Goal: Task Accomplishment & Management: Manage account settings

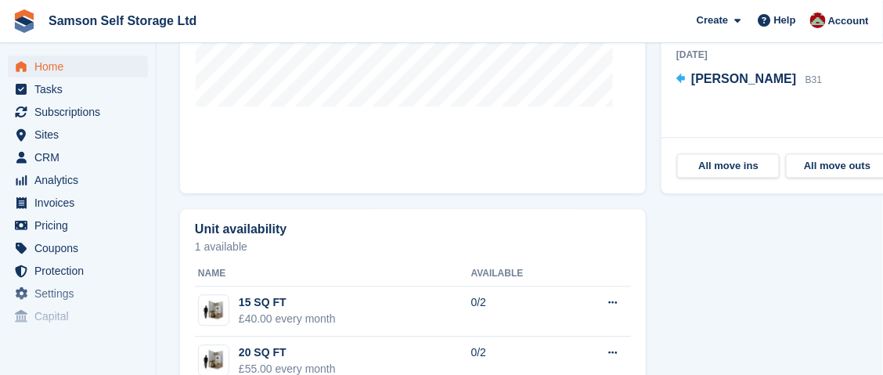
scroll to position [625, 0]
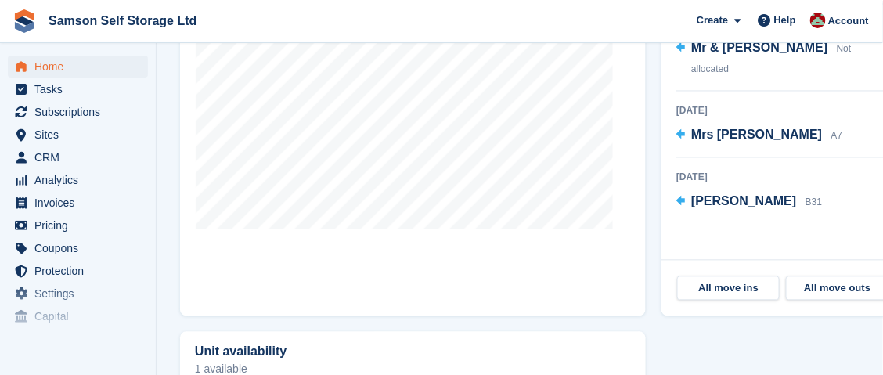
scroll to position [732, 0]
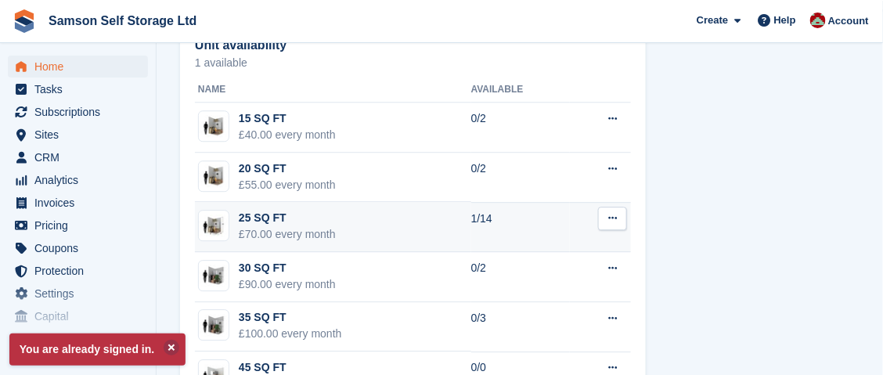
scroll to position [1123, 0]
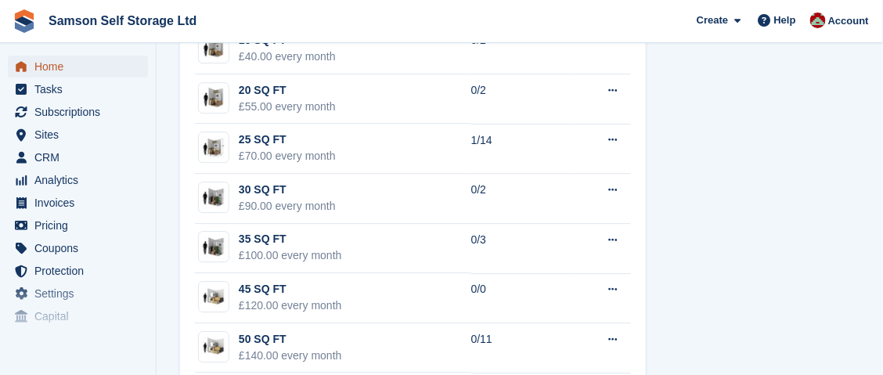
click at [60, 68] on span "Home" at bounding box center [81, 67] width 94 height 22
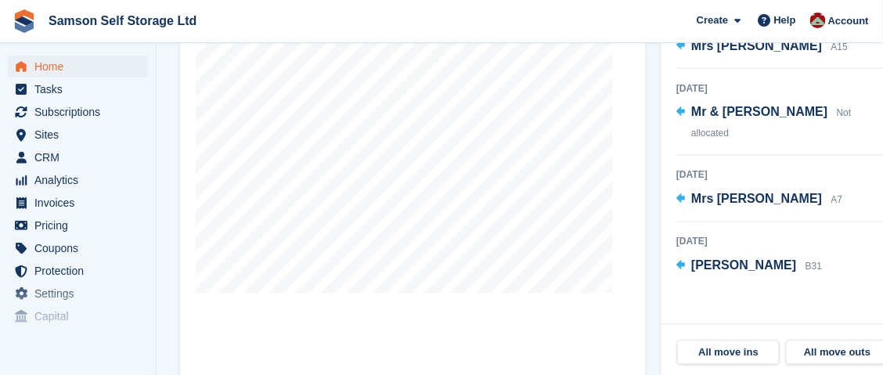
scroll to position [704, 0]
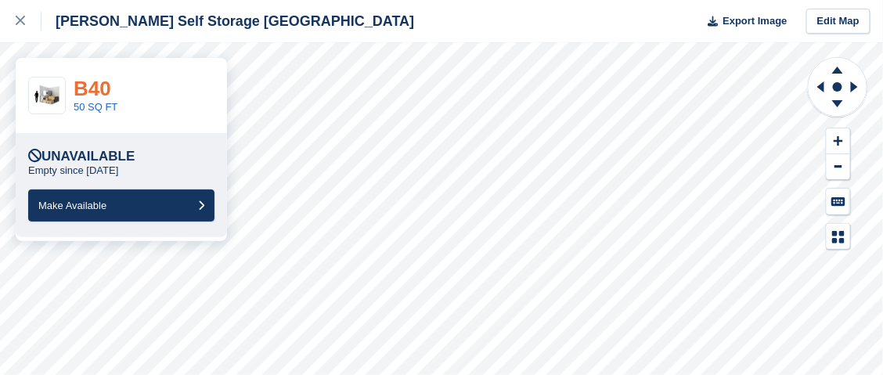
click at [95, 88] on link "B40" at bounding box center [93, 88] width 38 height 23
click at [95, 102] on link "50 SQ FT" at bounding box center [96, 107] width 44 height 12
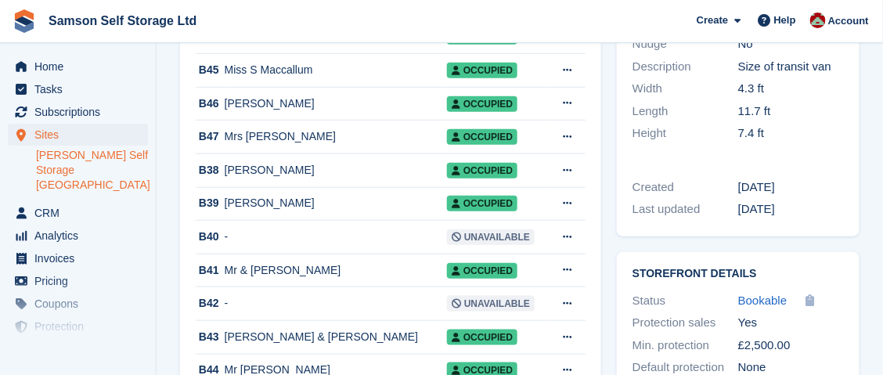
scroll to position [312, 0]
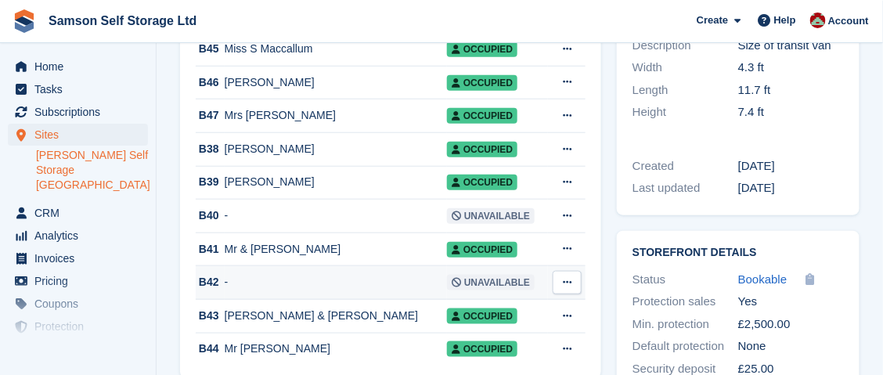
click at [367, 295] on td "-" at bounding box center [336, 283] width 222 height 34
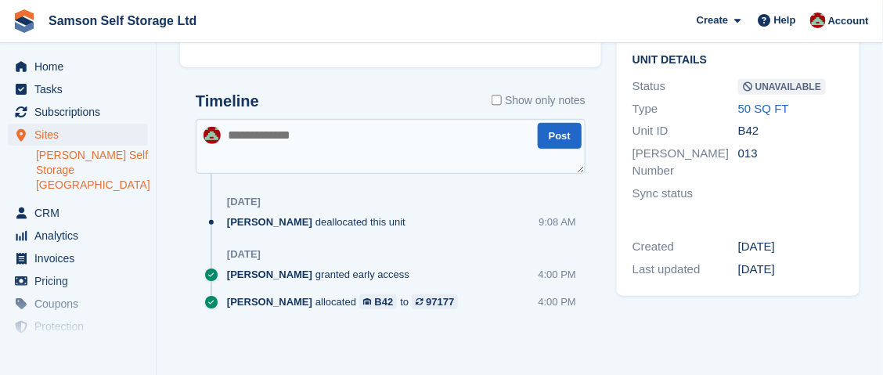
scroll to position [77, 0]
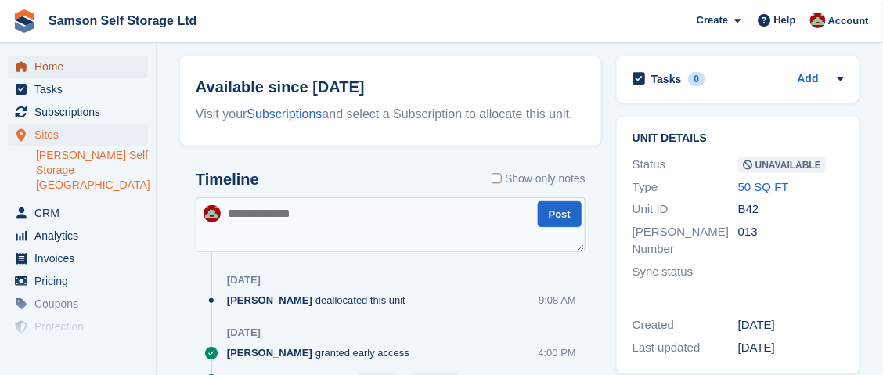
click at [67, 64] on span "Home" at bounding box center [81, 67] width 94 height 22
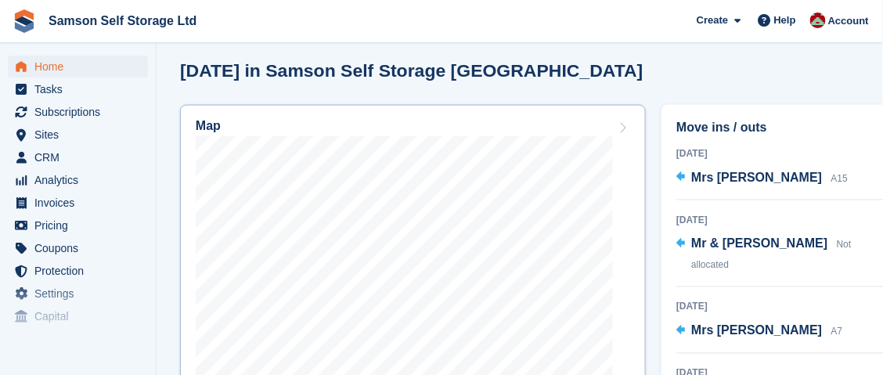
scroll to position [625, 0]
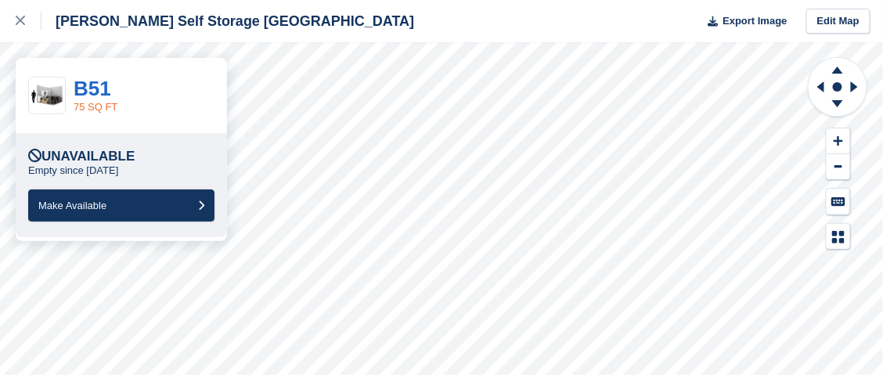
click at [109, 106] on link "75 SQ FT" at bounding box center [96, 107] width 44 height 12
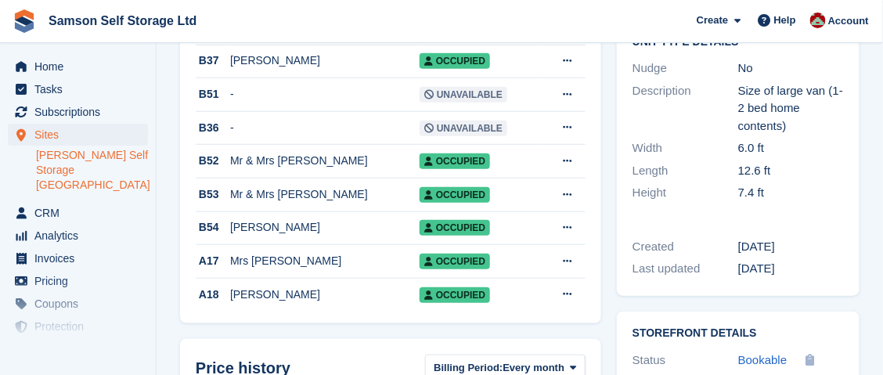
scroll to position [269, 0]
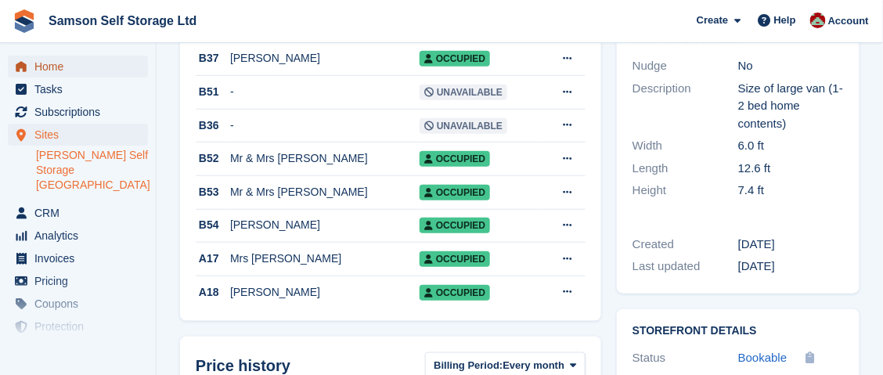
click at [48, 66] on span "Home" at bounding box center [81, 67] width 94 height 22
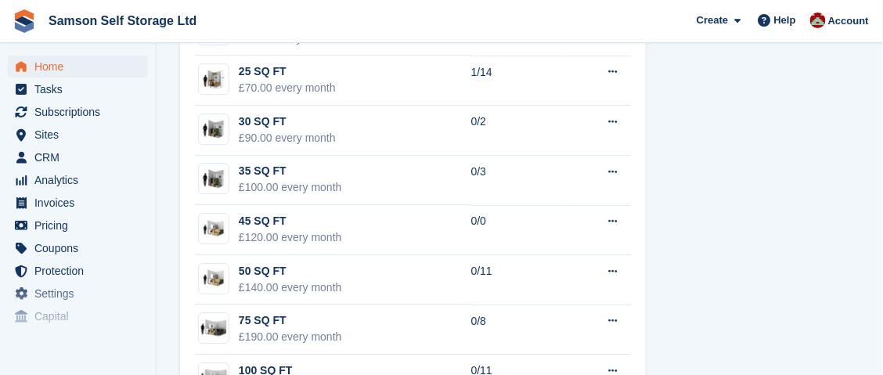
scroll to position [1281, 0]
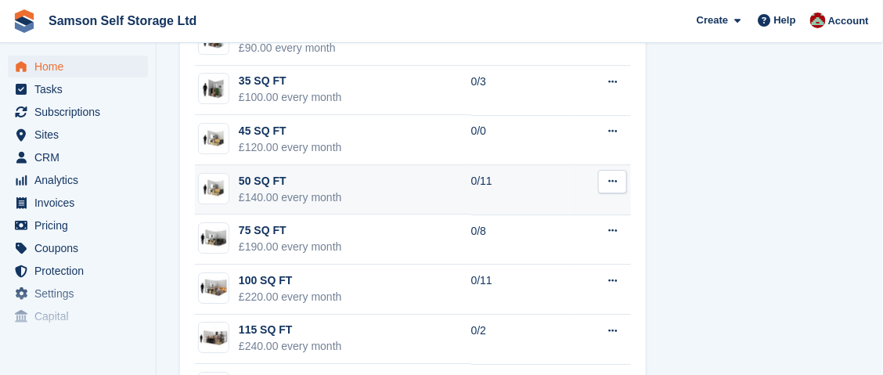
click at [304, 189] on div "£140.00 every month" at bounding box center [290, 197] width 103 height 16
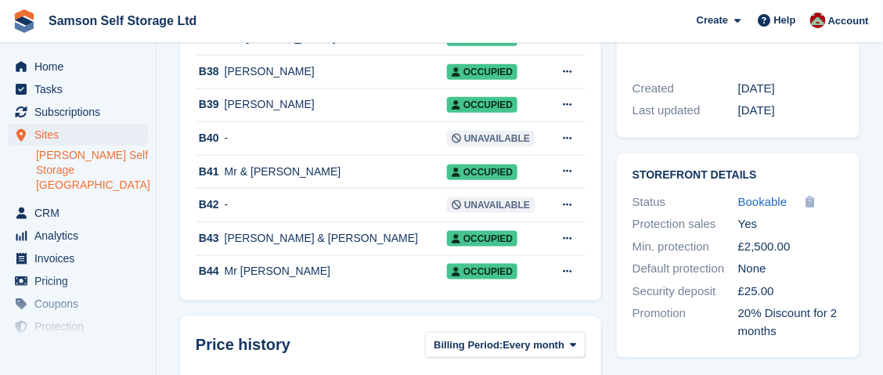
scroll to position [384, 0]
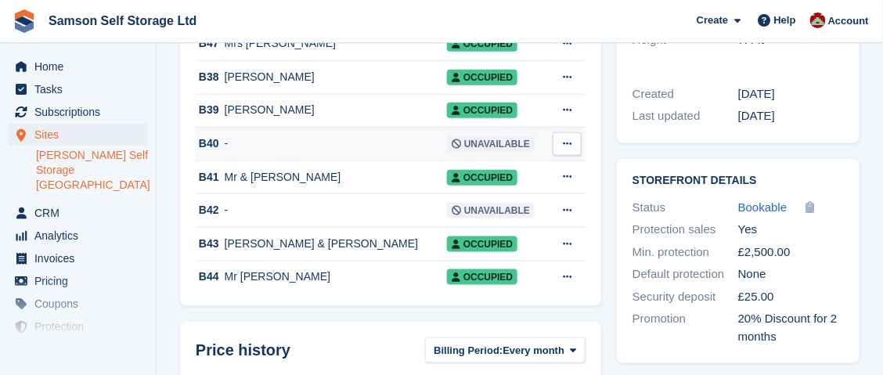
click at [447, 146] on span "Unavailable" at bounding box center [491, 144] width 88 height 16
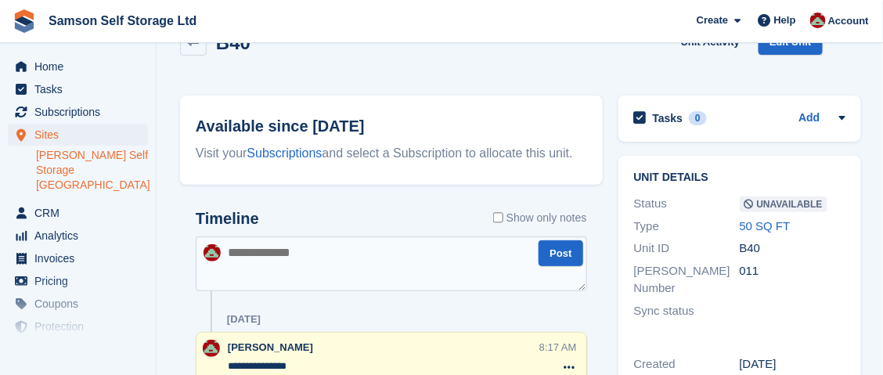
scroll to position [102, 0]
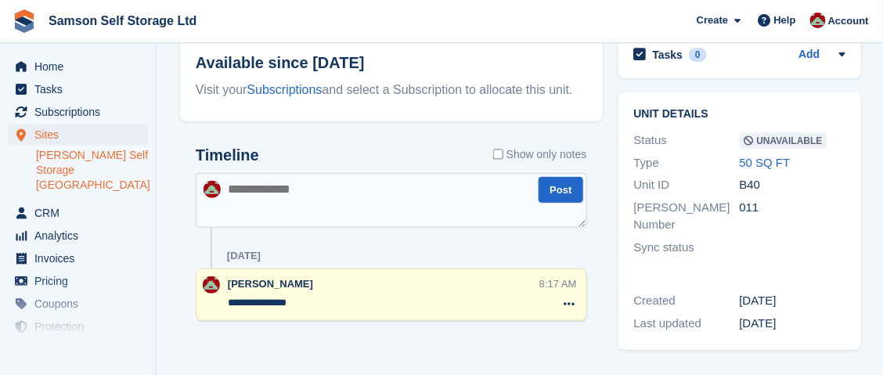
click at [289, 316] on div "**********" at bounding box center [391, 294] width 391 height 52
